Goal: Transaction & Acquisition: Purchase product/service

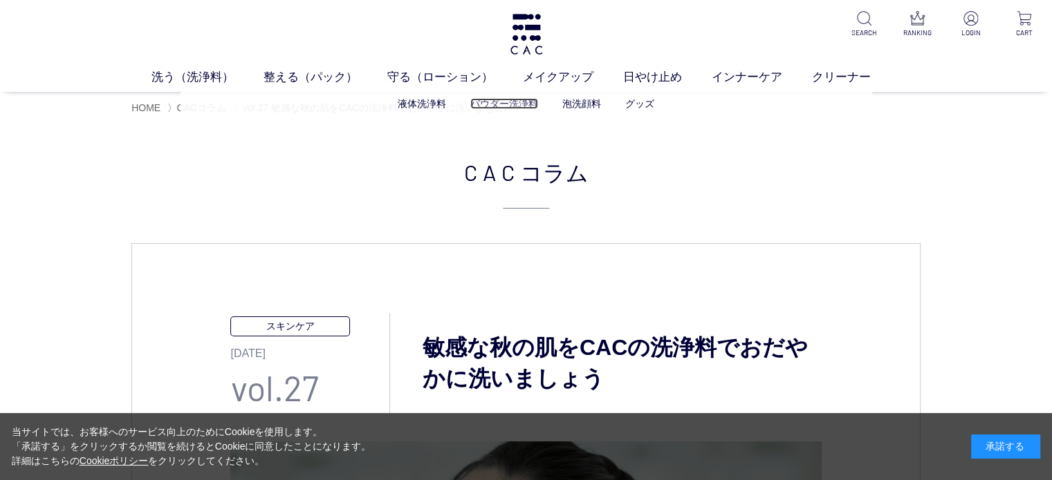
click at [520, 104] on link "パウダー洗浄料" at bounding box center [504, 103] width 68 height 11
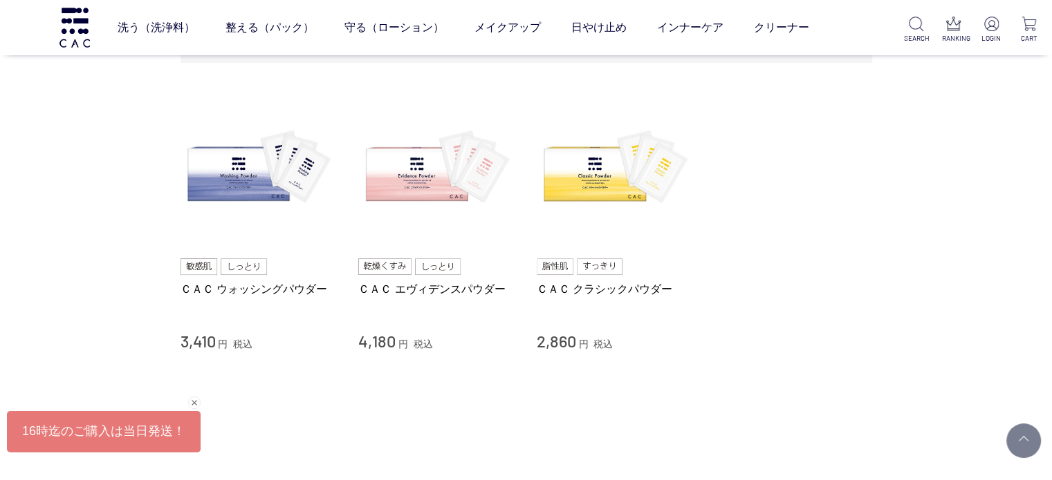
scroll to position [207, 0]
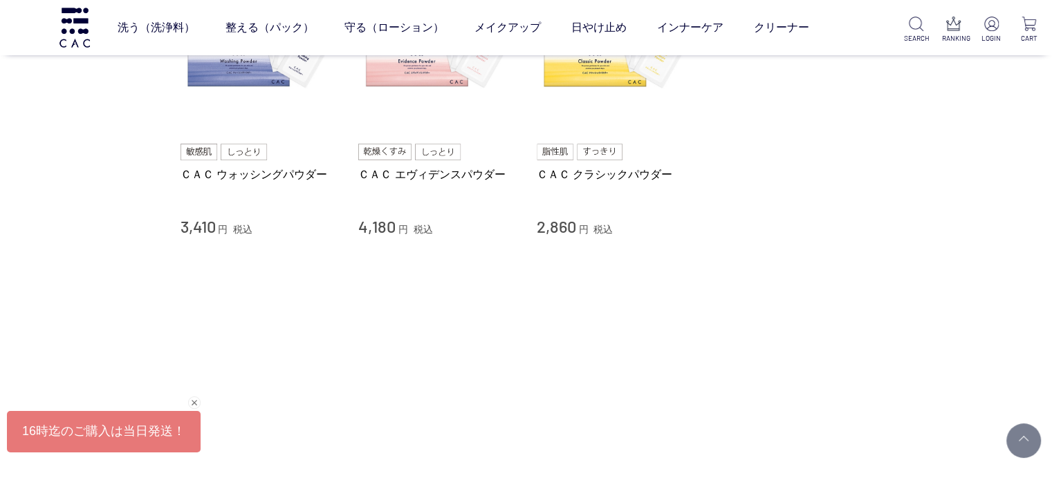
click at [261, 49] on div "洗う（洗浄料） 液体洗浄料 パウダー洗浄料 泡洗顔料 グッズ 整える（パック） フェイスパック ヘアパック 守る（ローション） 保湿化粧水 柔軟化粧水 美容液…" at bounding box center [420, 27] width 841 height 55
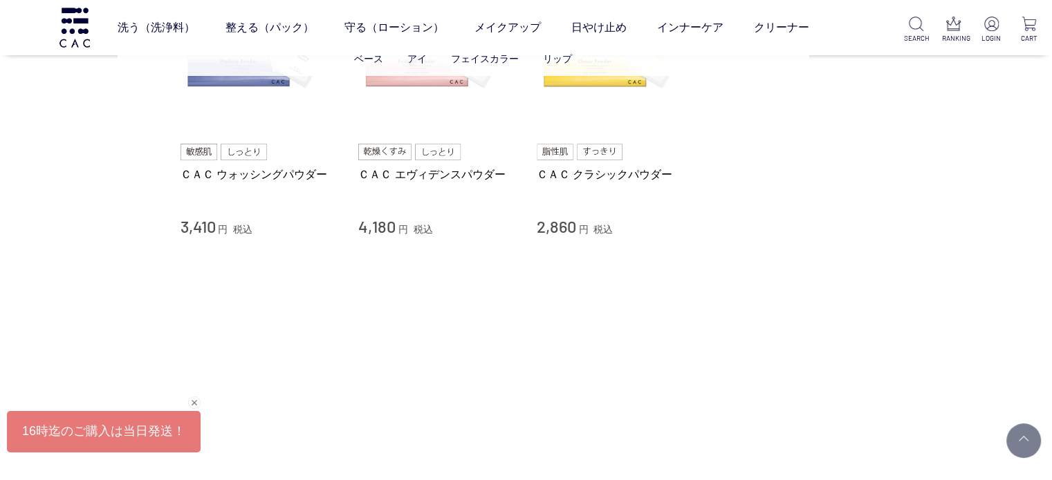
click at [261, 75] on ul "ベース アイ フェイスカラー リップ" at bounding box center [463, 59] width 691 height 34
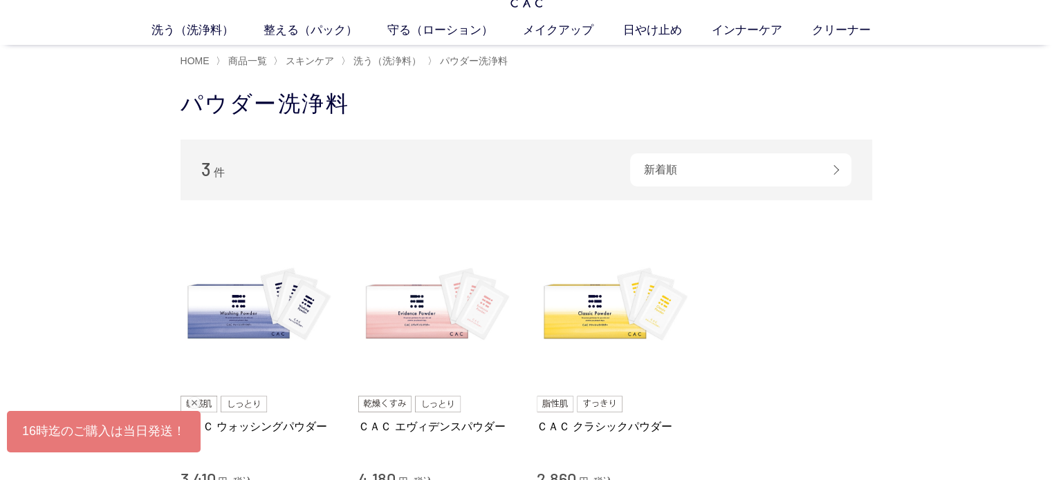
scroll to position [0, 0]
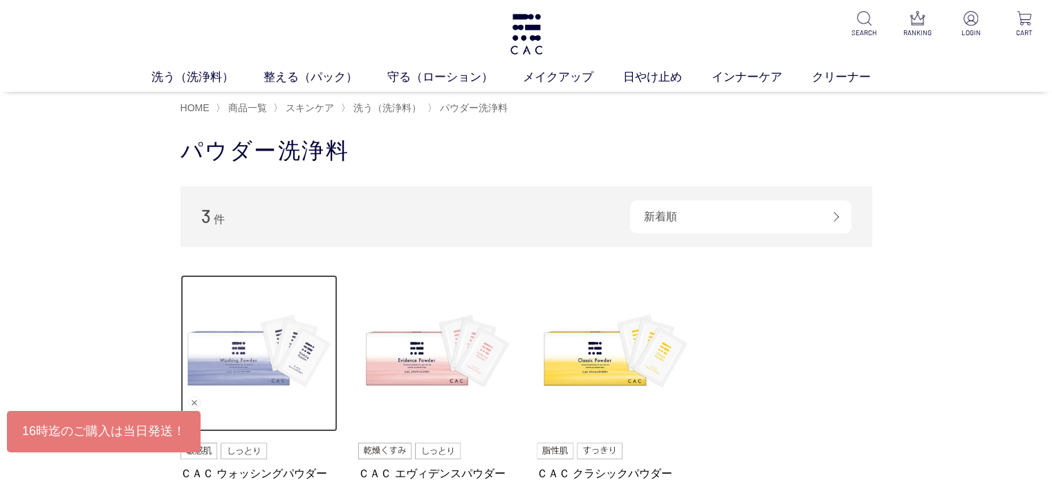
click at [272, 363] on img at bounding box center [259, 354] width 158 height 158
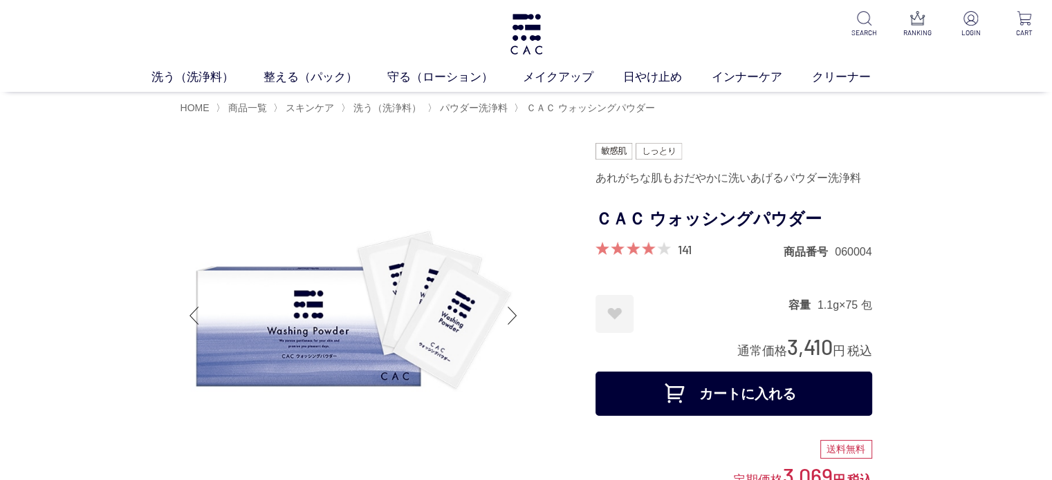
click at [828, 378] on button "カートに入れる" at bounding box center [733, 394] width 277 height 44
